Goal: Information Seeking & Learning: Learn about a topic

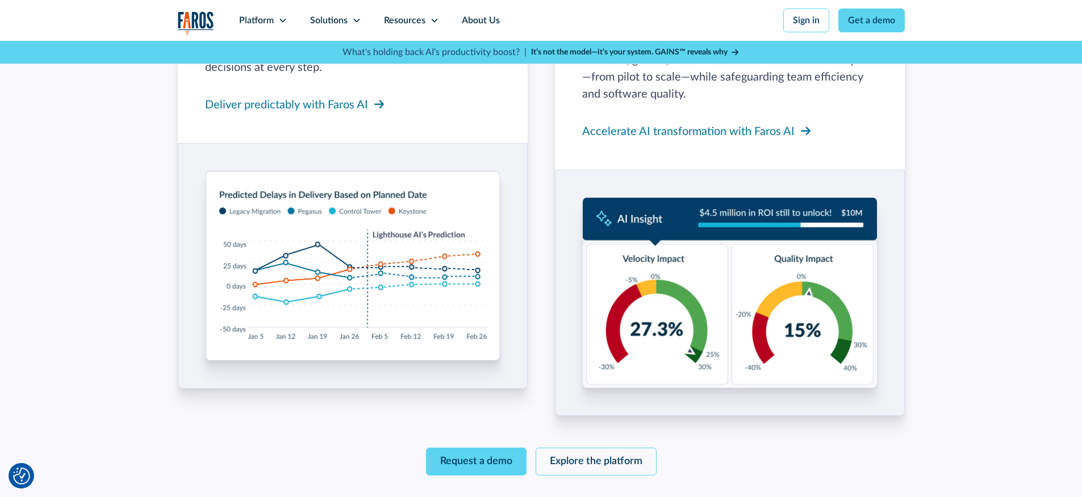
scroll to position [1540, 0]
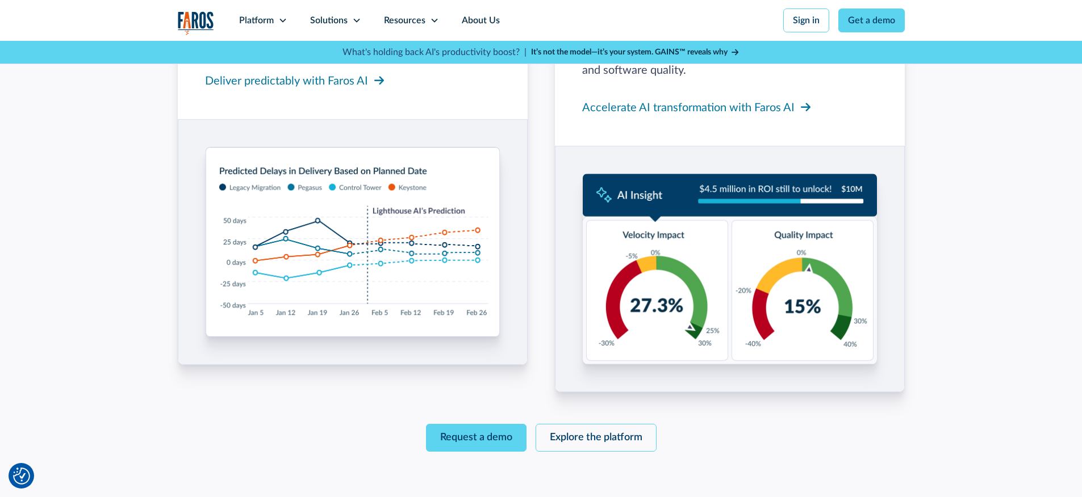
click at [275, 246] on img at bounding box center [353, 242] width 294 height 190
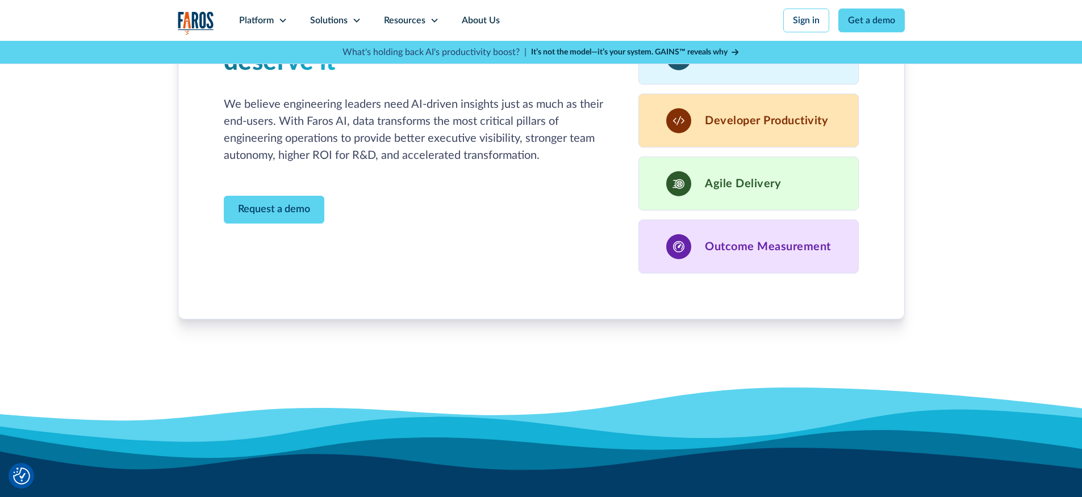
scroll to position [3089, 0]
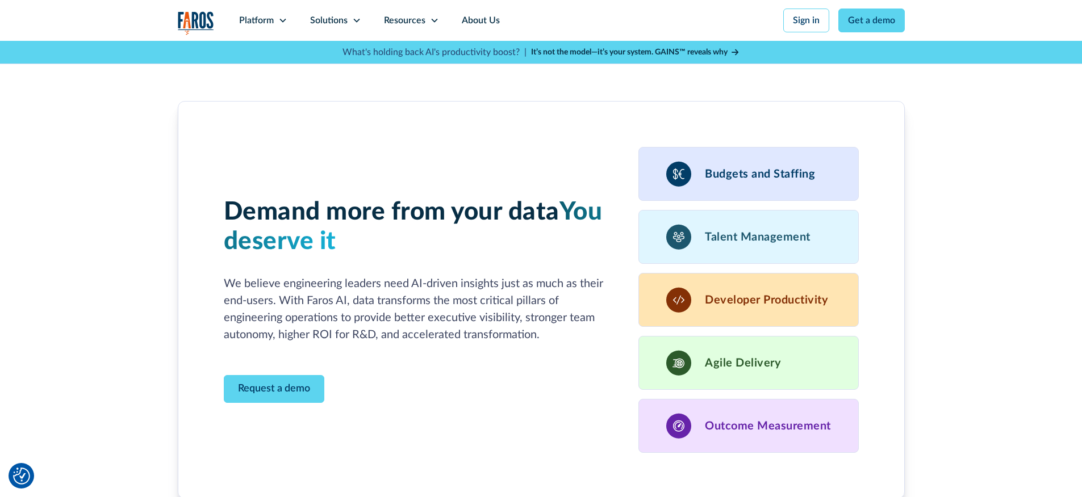
click at [770, 306] on h3 "Developer Productivity" at bounding box center [766, 301] width 123 height 14
drag, startPoint x: 719, startPoint y: 304, endPoint x: 827, endPoint y: 304, distance: 107.9
click at [827, 304] on h3 "Developer Productivity" at bounding box center [766, 301] width 123 height 14
drag, startPoint x: 741, startPoint y: 364, endPoint x: 956, endPoint y: 382, distance: 215.9
click at [835, 373] on div "Agile Delivery" at bounding box center [748, 363] width 220 height 54
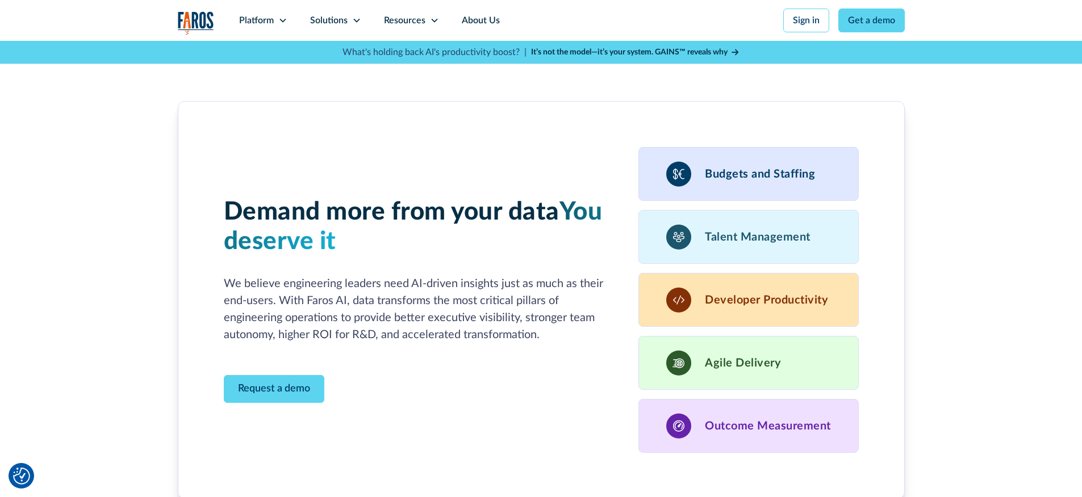
drag, startPoint x: 969, startPoint y: 384, endPoint x: 1012, endPoint y: 369, distance: 45.6
click at [970, 384] on div "Demand more from your data You deserve it We believe engineering leaders need A…" at bounding box center [541, 327] width 1082 height 507
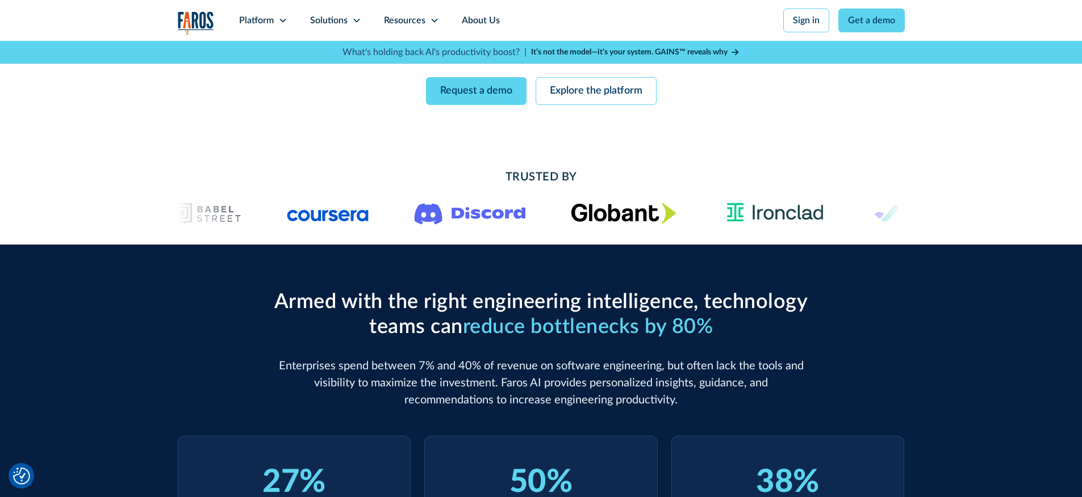
scroll to position [160, 0]
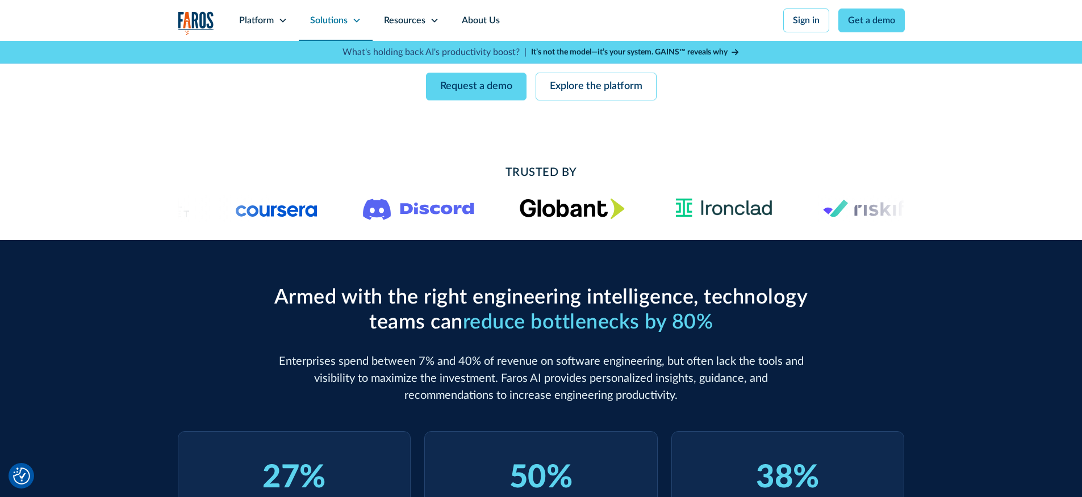
click at [331, 22] on div "Solutions" at bounding box center [328, 21] width 37 height 14
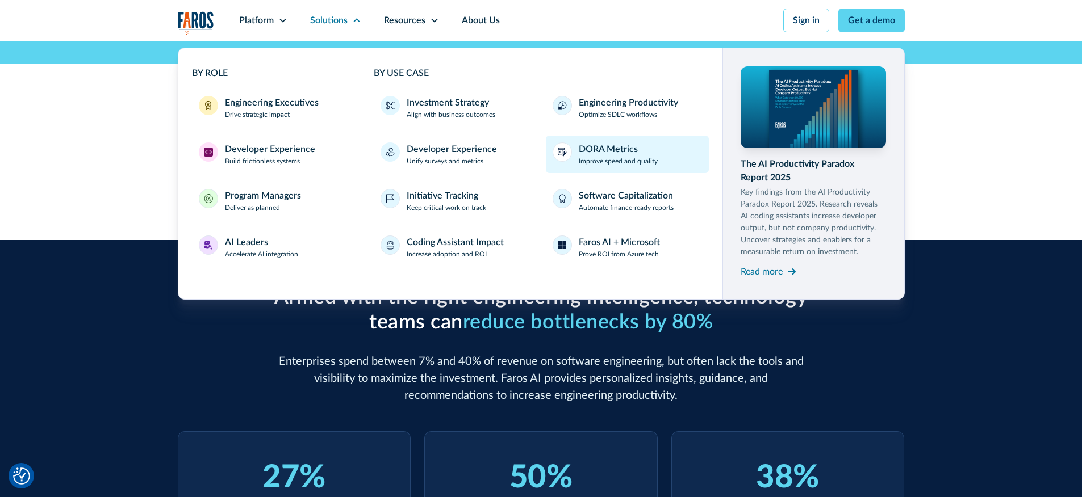
click at [602, 158] on p "Improve speed and quality" at bounding box center [618, 161] width 79 height 10
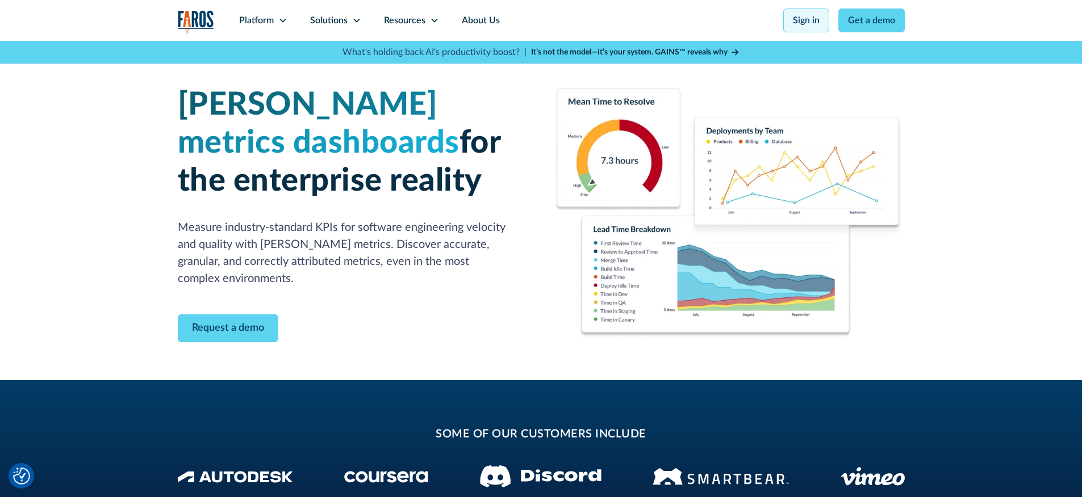
click at [807, 26] on link "Sign in" at bounding box center [806, 21] width 46 height 24
